Goal: Find specific page/section: Find specific page/section

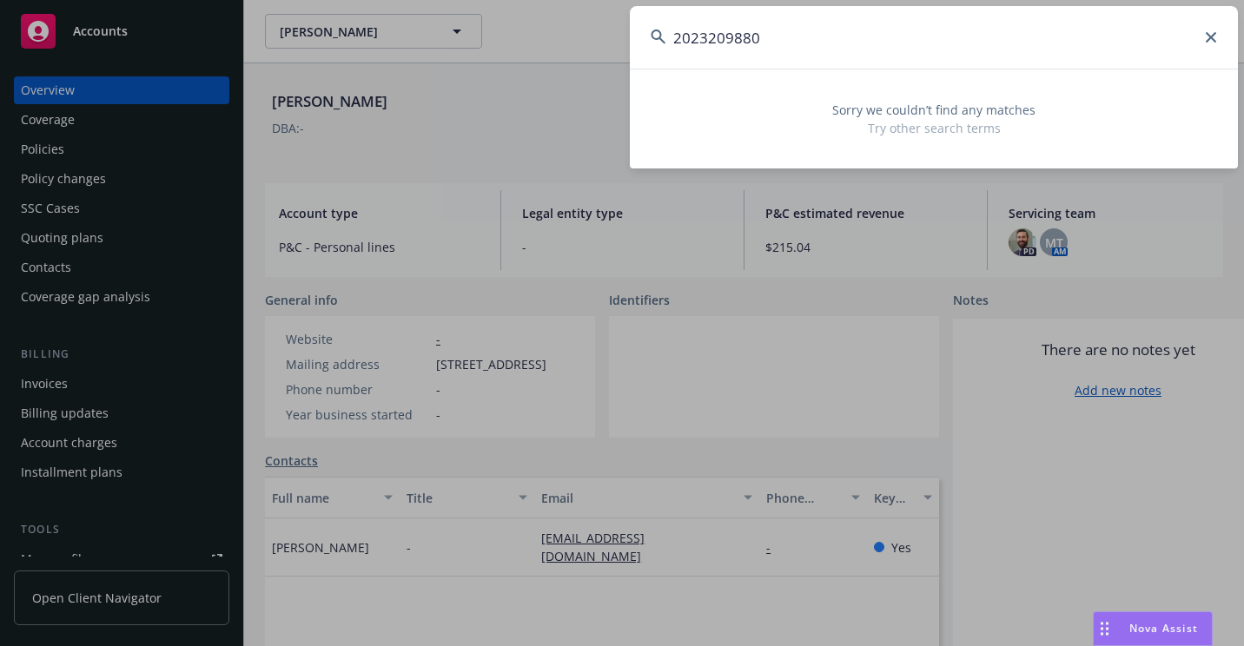
click at [647, 33] on input "2023209880" at bounding box center [934, 37] width 608 height 63
type input "268094837"
